Goal: Task Accomplishment & Management: Manage account settings

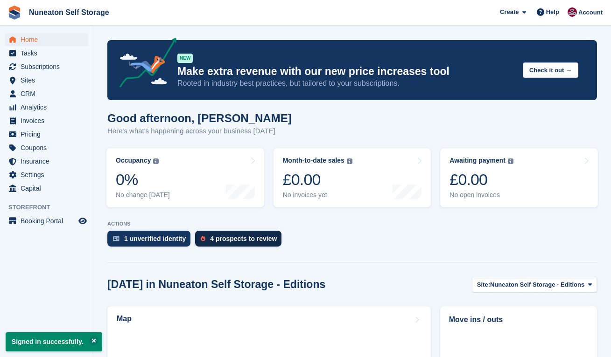
click at [231, 236] on div "4 prospects to review" at bounding box center [243, 238] width 67 height 7
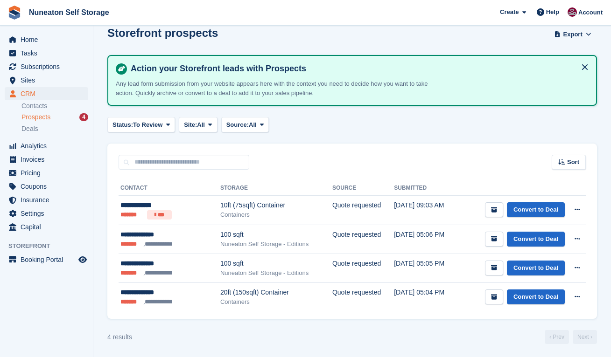
scroll to position [13, 0]
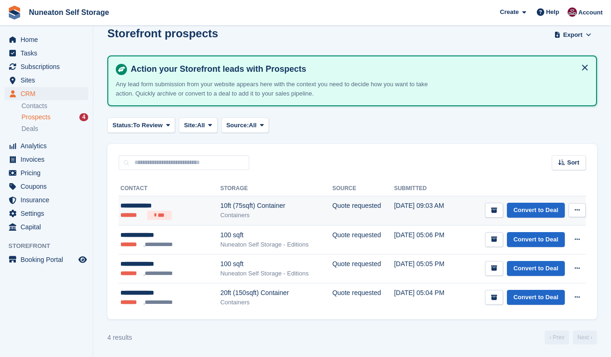
click at [162, 206] on div "**********" at bounding box center [159, 206] width 78 height 10
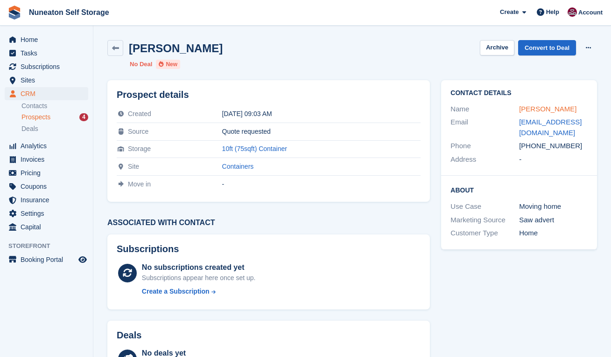
click at [539, 105] on link "Graham Barnes" at bounding box center [547, 109] width 57 height 8
